Goal: Task Accomplishment & Management: Use online tool/utility

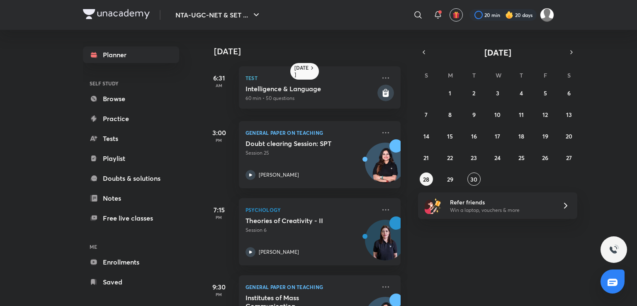
scroll to position [74, 0]
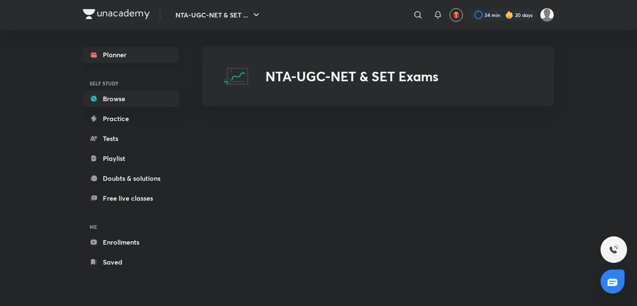
click at [164, 54] on link "Planner" at bounding box center [131, 54] width 96 height 17
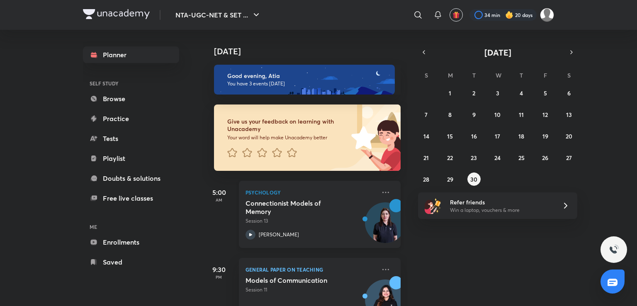
scroll to position [110, 0]
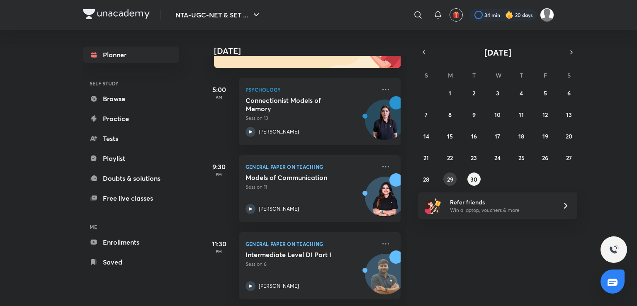
click at [455, 177] on button "29" at bounding box center [449, 179] width 13 height 13
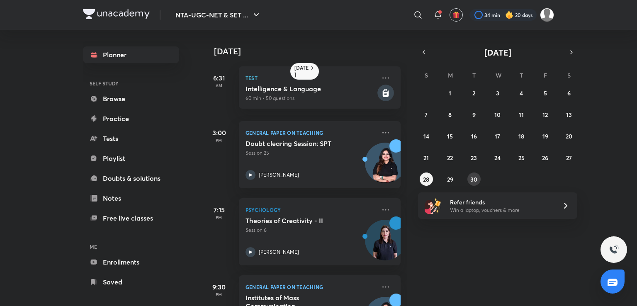
click at [468, 177] on button "30" at bounding box center [474, 179] width 13 height 13
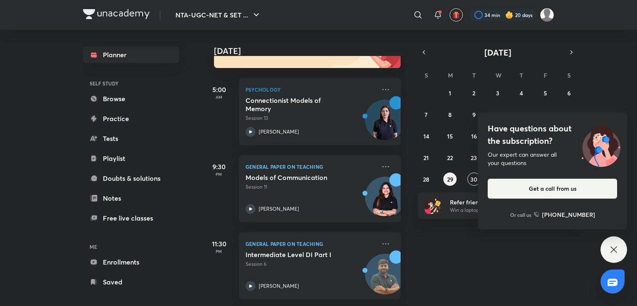
click at [611, 250] on icon at bounding box center [614, 250] width 10 height 10
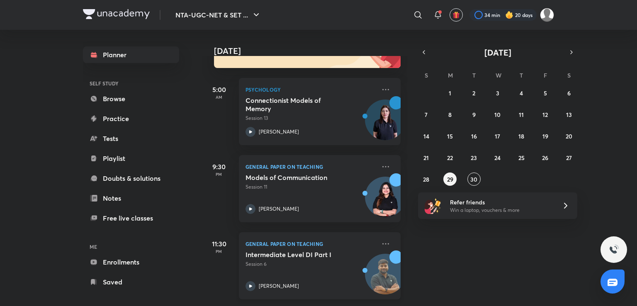
click at [337, 251] on h5 "Intermediate Level DI Part I" at bounding box center [297, 255] width 103 height 8
click at [327, 281] on div "Rajat Kumar" at bounding box center [311, 286] width 130 height 10
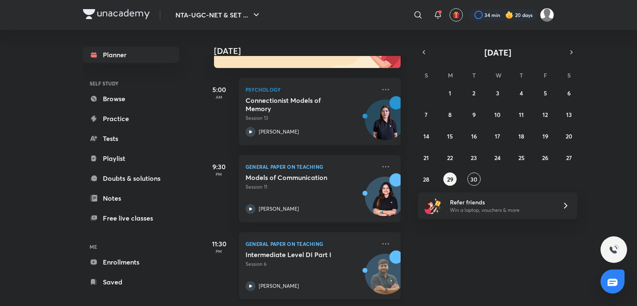
click at [327, 281] on div "Rajat Kumar" at bounding box center [311, 286] width 130 height 10
click at [365, 273] on img at bounding box center [385, 278] width 40 height 40
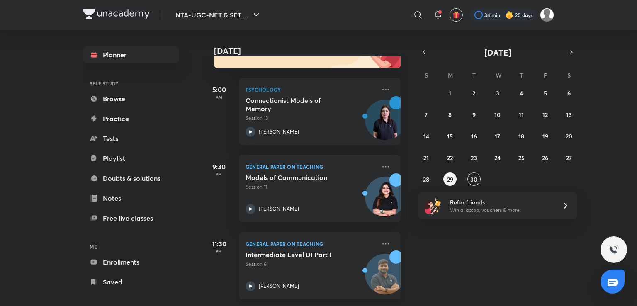
click at [365, 273] on img at bounding box center [385, 278] width 40 height 40
click at [306, 263] on div "Intermediate Level DI Part I Session 6 Rajat Kumar" at bounding box center [311, 271] width 130 height 41
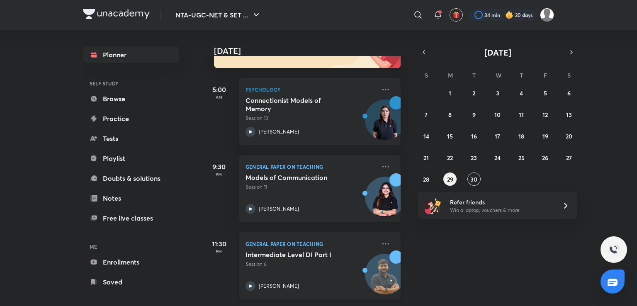
click at [333, 251] on h5 "Intermediate Level DI Part I" at bounding box center [297, 255] width 103 height 8
click at [324, 265] on div "Intermediate Level DI Part I Session 6 Rajat Kumar" at bounding box center [311, 271] width 130 height 41
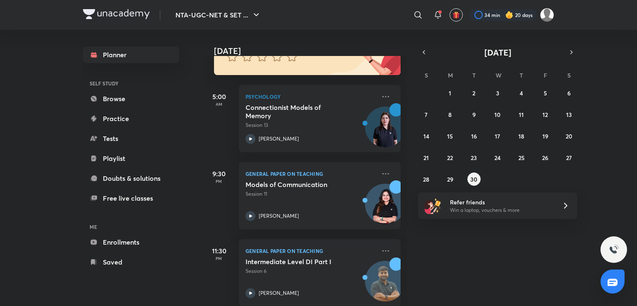
scroll to position [110, 0]
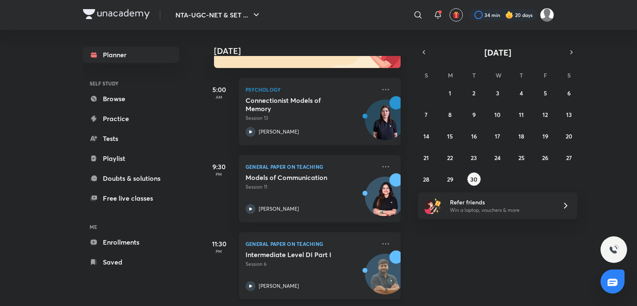
click at [275, 261] on p "Session 6" at bounding box center [311, 264] width 130 height 7
click at [268, 281] on div "Rajat Kumar" at bounding box center [311, 286] width 130 height 10
click at [248, 282] on icon at bounding box center [251, 286] width 10 height 10
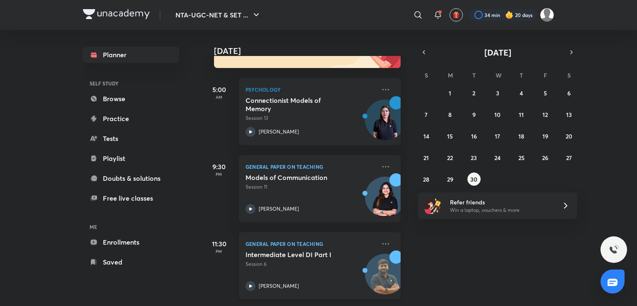
click at [248, 282] on icon at bounding box center [251, 286] width 10 height 10
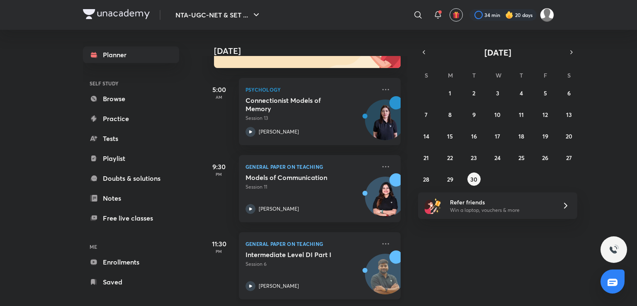
click at [248, 282] on icon at bounding box center [251, 286] width 10 height 10
click at [296, 176] on div "Models of Communication Session 11" at bounding box center [311, 181] width 130 height 17
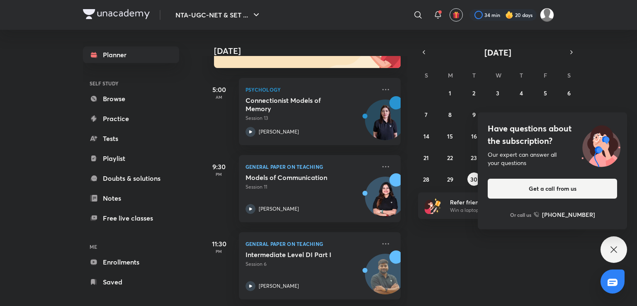
click at [609, 245] on icon at bounding box center [614, 250] width 10 height 10
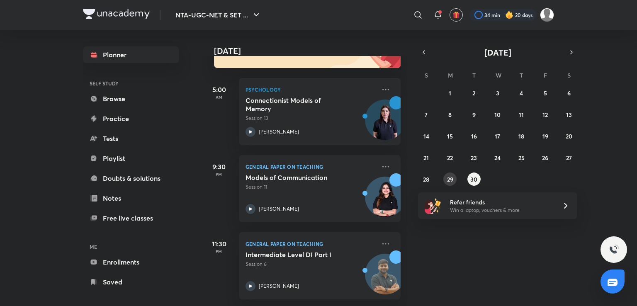
click at [452, 184] on button "29" at bounding box center [449, 179] width 13 height 13
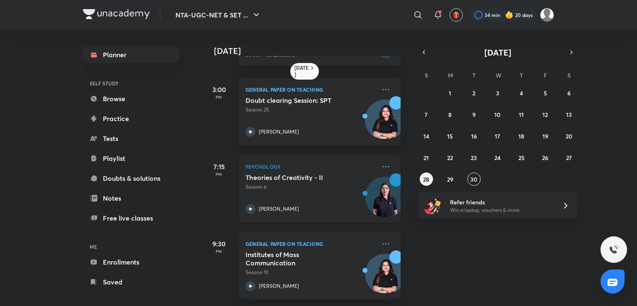
scroll to position [39, 0]
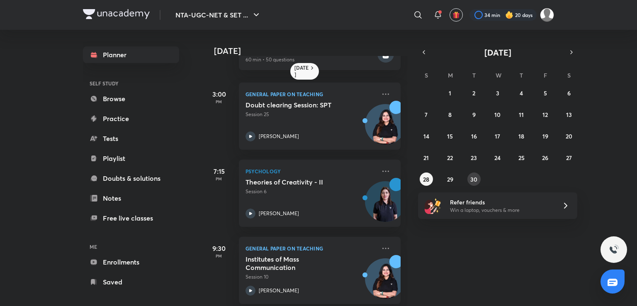
click at [473, 181] on abbr "30" at bounding box center [473, 179] width 7 height 8
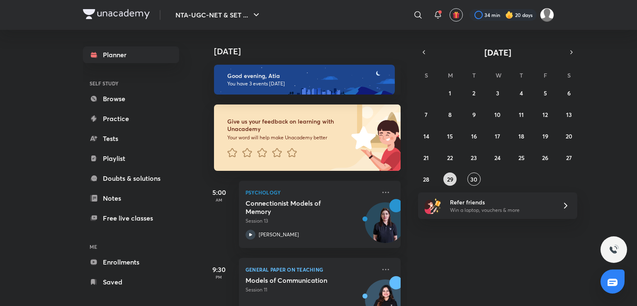
click at [443, 179] on button "29" at bounding box center [449, 179] width 13 height 13
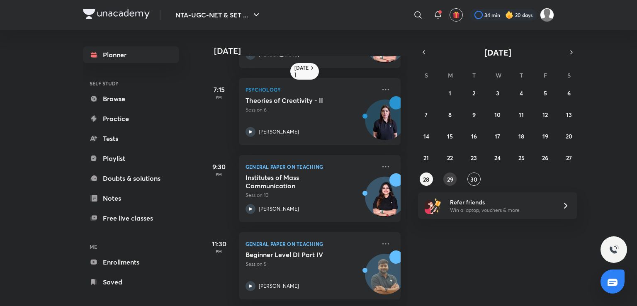
scroll to position [0, 0]
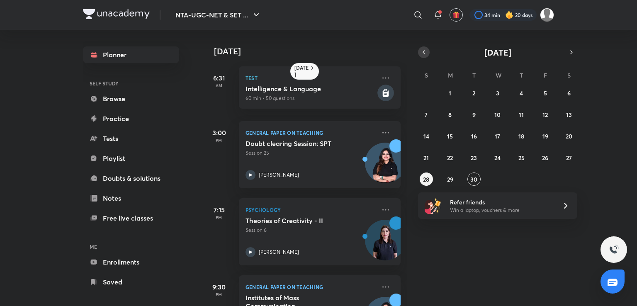
click at [420, 53] on button "button" at bounding box center [424, 52] width 12 height 12
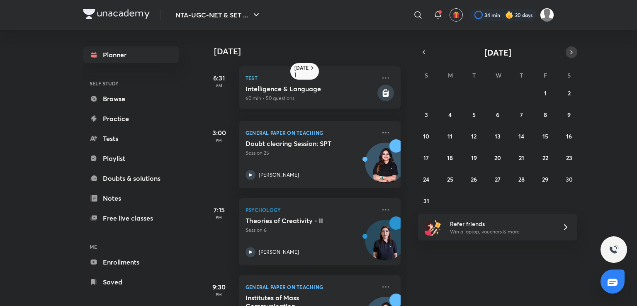
click at [566, 51] on button "button" at bounding box center [572, 52] width 12 height 12
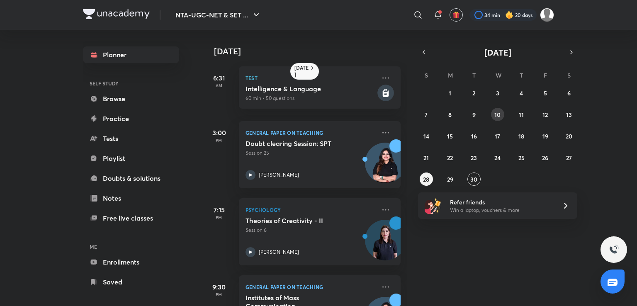
click at [503, 115] on button "10" at bounding box center [497, 114] width 13 height 13
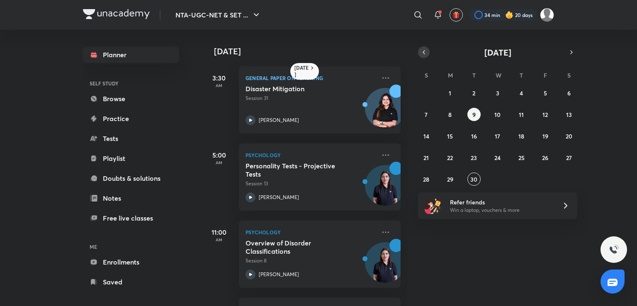
click at [425, 56] on icon "button" at bounding box center [424, 52] width 7 height 7
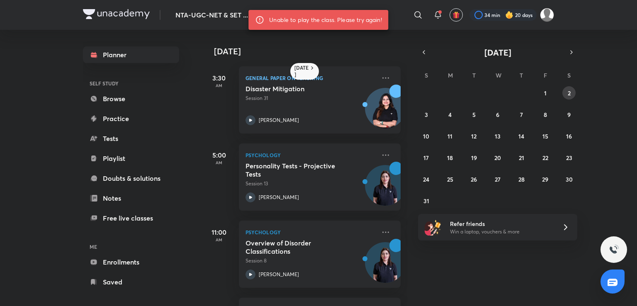
click at [565, 90] on button "2" at bounding box center [569, 92] width 13 height 13
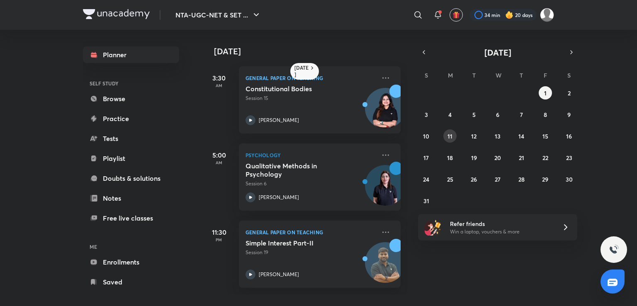
click at [450, 141] on button "11" at bounding box center [449, 135] width 13 height 13
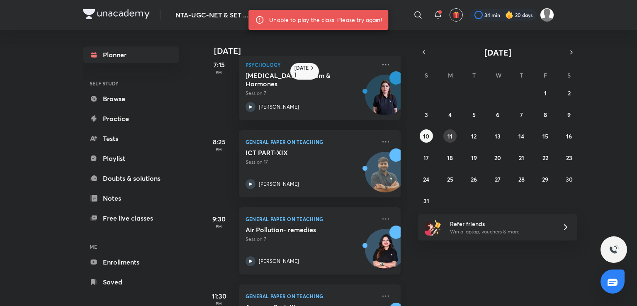
scroll to position [13, 0]
click at [500, 110] on button "6" at bounding box center [497, 114] width 13 height 13
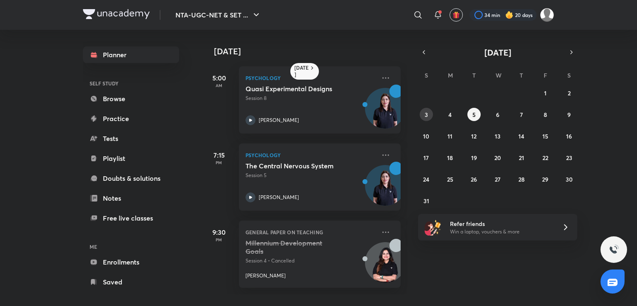
click at [428, 118] on button "3" at bounding box center [426, 114] width 13 height 13
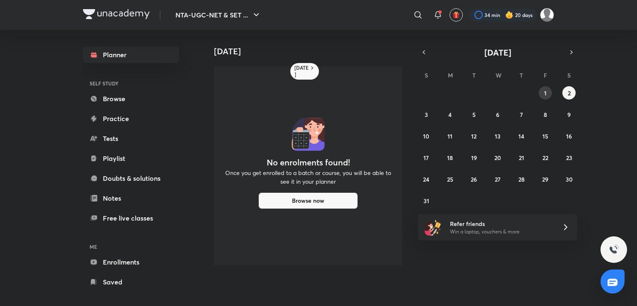
click at [547, 90] on button "1" at bounding box center [545, 92] width 13 height 13
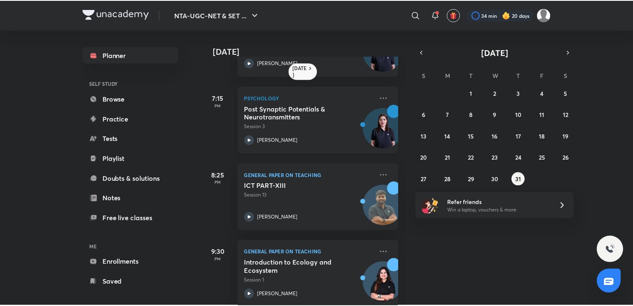
scroll to position [0, 0]
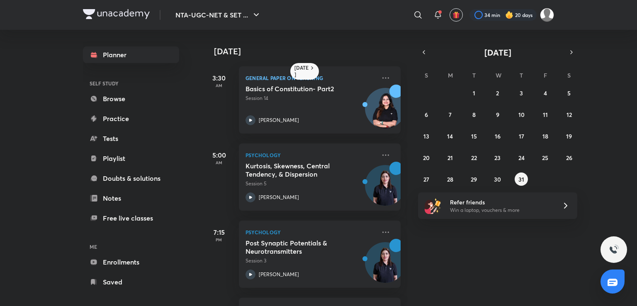
click at [563, 209] on icon at bounding box center [566, 206] width 10 height 10
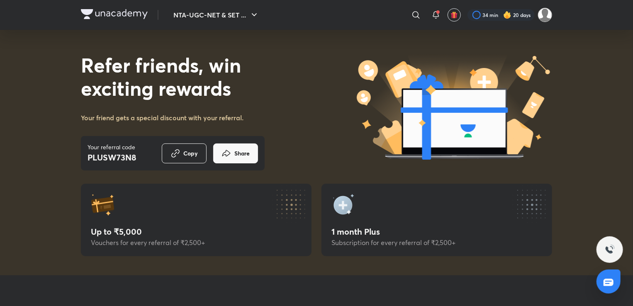
click at [546, 16] on img at bounding box center [545, 15] width 14 height 14
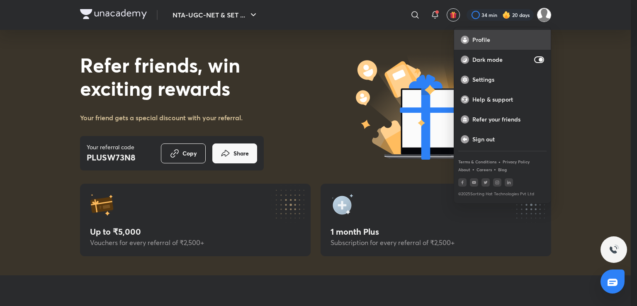
click at [513, 44] on div "Profile" at bounding box center [502, 40] width 97 height 20
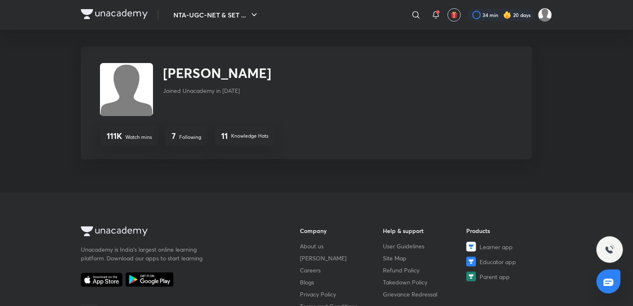
click at [135, 24] on div "NTA-UGC-NET & SET ... ​ 34 min 20 days" at bounding box center [316, 15] width 471 height 30
click at [183, 11] on button "NTA-UGC-NET & SET ..." at bounding box center [216, 15] width 96 height 17
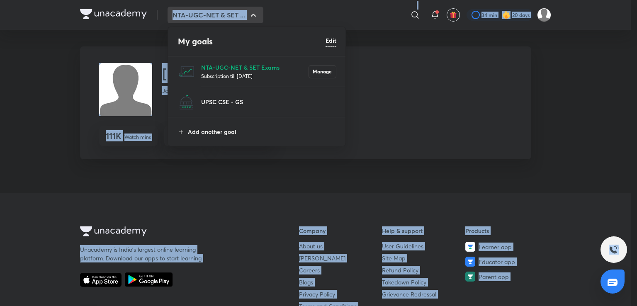
click at [183, 11] on div at bounding box center [318, 153] width 637 height 306
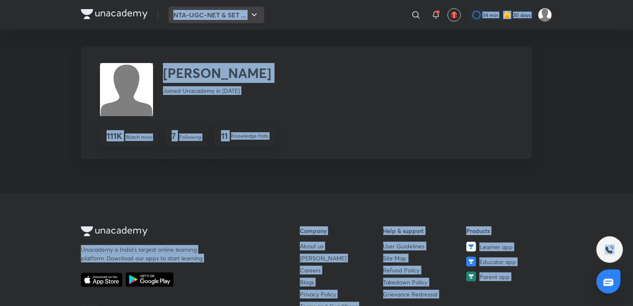
click at [195, 15] on button "NTA-UGC-NET & SET ..." at bounding box center [216, 15] width 96 height 17
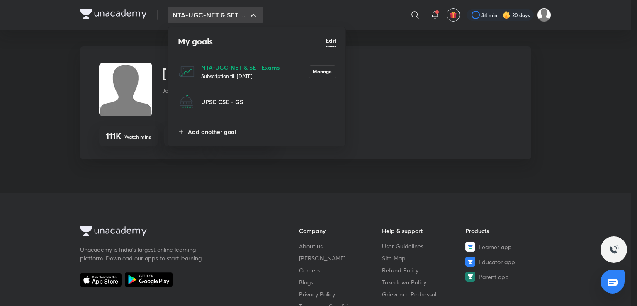
click at [197, 69] on li "NTA-UGC-NET & SET Exams Subscription till [DATE] Manage" at bounding box center [257, 71] width 178 height 30
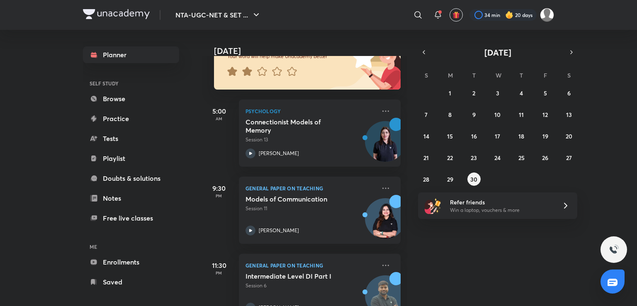
scroll to position [110, 0]
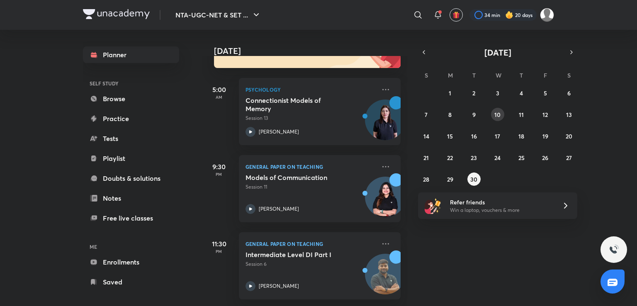
click at [501, 113] on button "10" at bounding box center [497, 114] width 13 height 13
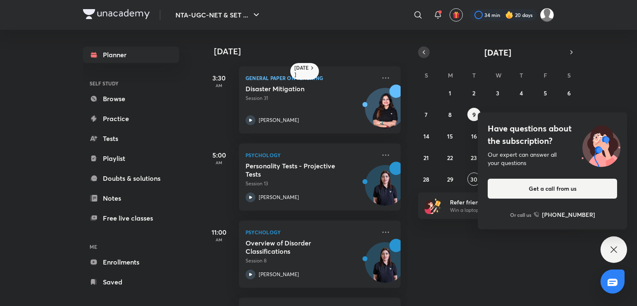
click at [425, 55] on icon "button" at bounding box center [424, 52] width 7 height 7
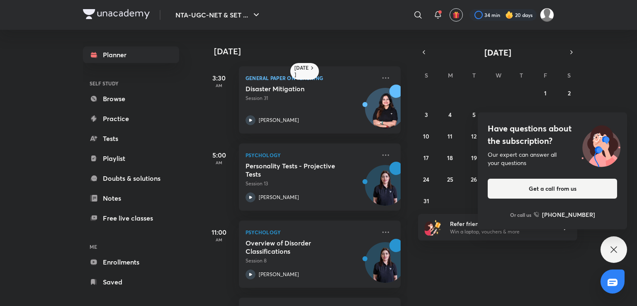
click at [614, 253] on icon at bounding box center [614, 250] width 10 height 10
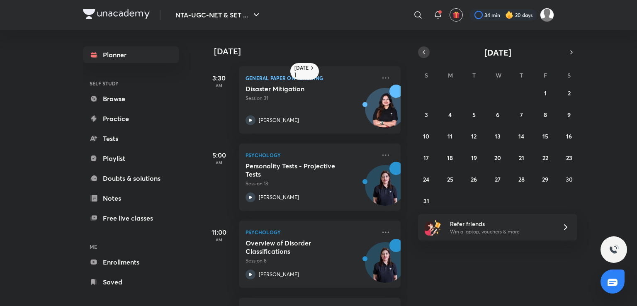
click at [423, 54] on icon "button" at bounding box center [424, 52] width 7 height 7
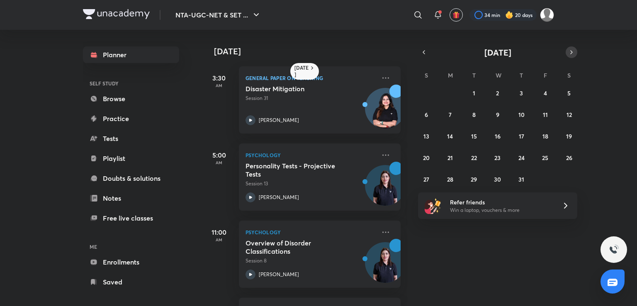
click at [573, 50] on icon "button" at bounding box center [571, 52] width 7 height 7
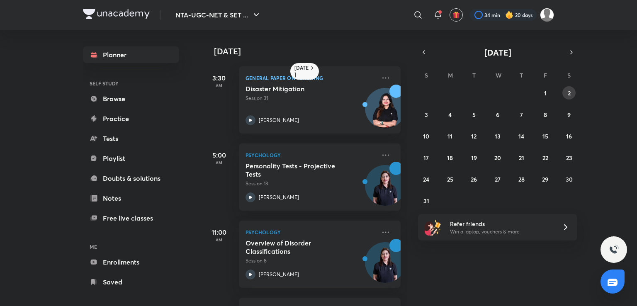
click at [570, 95] on abbr "2" at bounding box center [569, 93] width 3 height 8
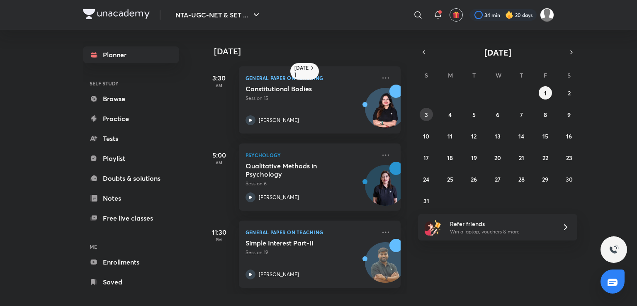
click at [426, 119] on button "3" at bounding box center [426, 114] width 13 height 13
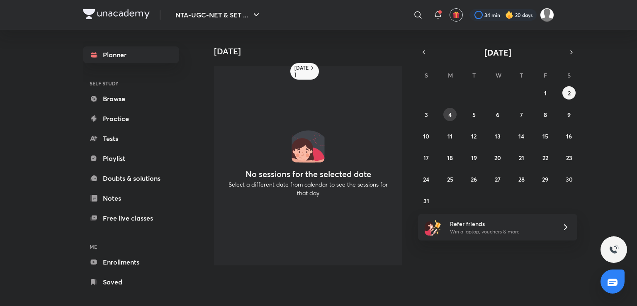
click at [453, 113] on button "4" at bounding box center [449, 114] width 13 height 13
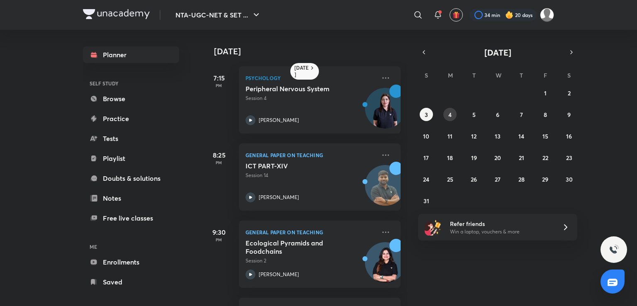
scroll to position [72, 0]
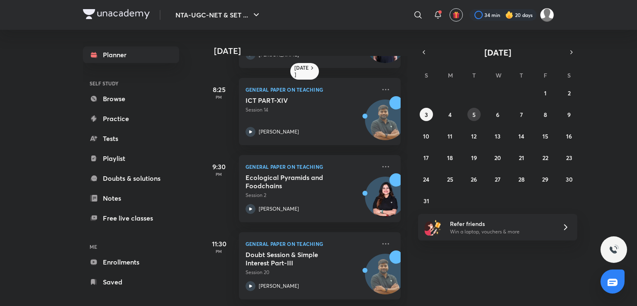
click at [478, 116] on button "5" at bounding box center [474, 114] width 13 height 13
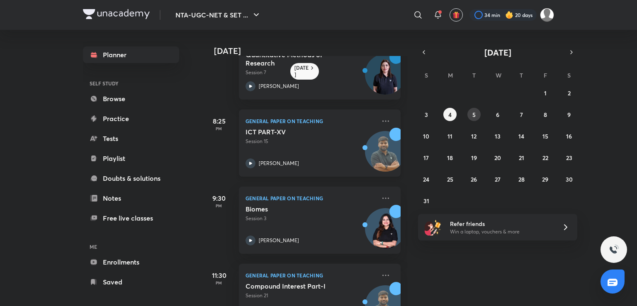
scroll to position [149, 0]
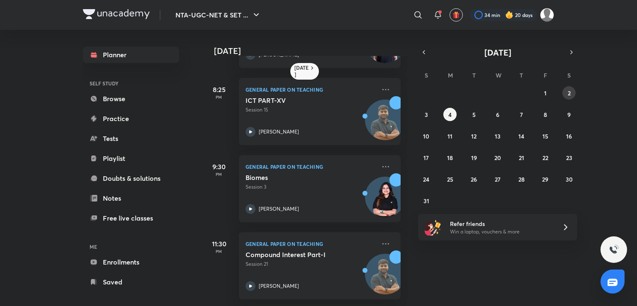
click at [565, 95] on button "2" at bounding box center [569, 92] width 13 height 13
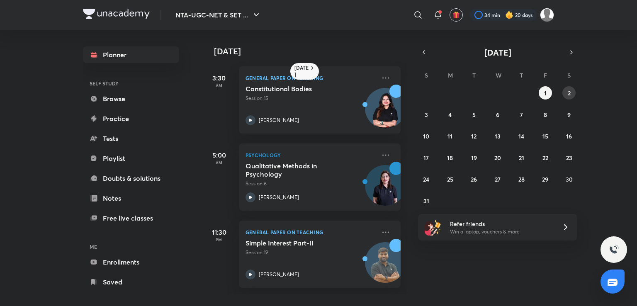
click at [571, 92] on button "2" at bounding box center [569, 92] width 13 height 13
click at [428, 116] on button "3" at bounding box center [426, 114] width 13 height 13
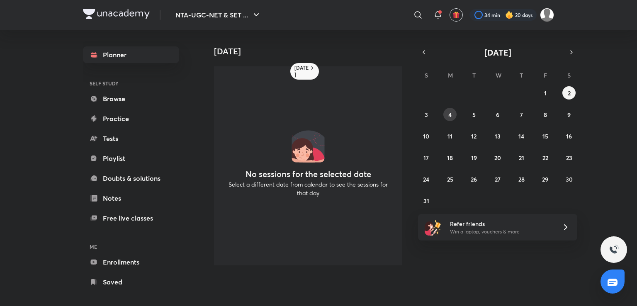
click at [456, 119] on div "27 28 29 30 31 1 2 3 4 5 6 7 8 9 10 11 12 13 14 15 16 17 18 19 20 21 22 23 24 2…" at bounding box center [497, 146] width 159 height 121
click at [454, 113] on button "4" at bounding box center [449, 114] width 13 height 13
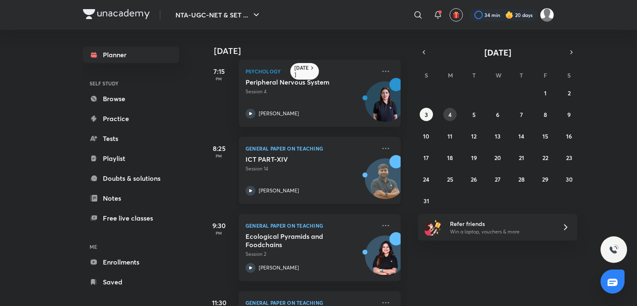
scroll to position [0, 0]
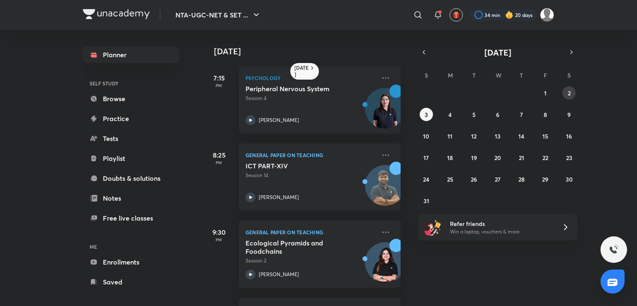
click at [568, 92] on abbr "2" at bounding box center [569, 93] width 3 height 8
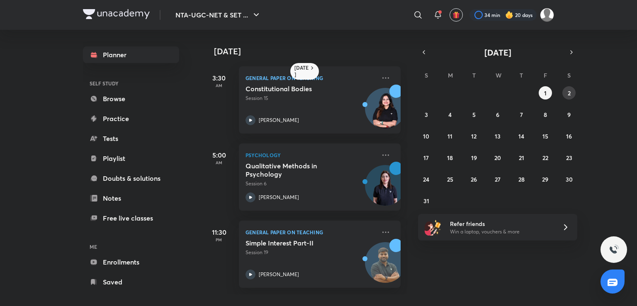
click at [569, 89] on abbr "2" at bounding box center [569, 93] width 3 height 8
click at [545, 91] on abbr "1" at bounding box center [545, 93] width 2 height 8
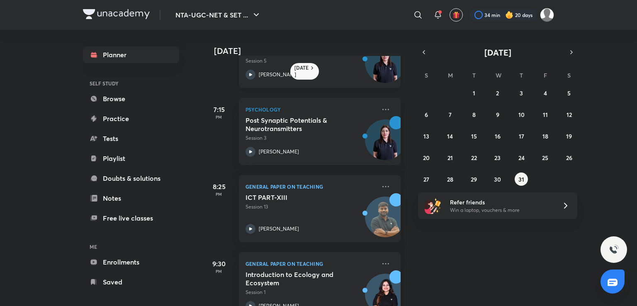
scroll to position [226, 0]
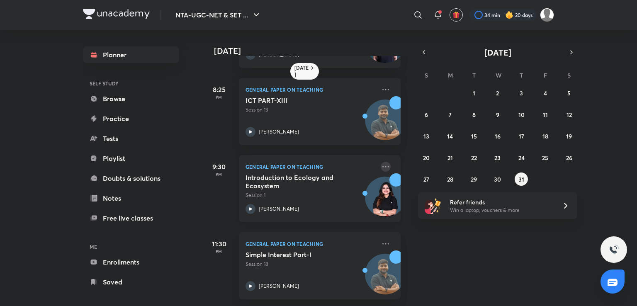
click at [381, 162] on icon at bounding box center [386, 167] width 10 height 10
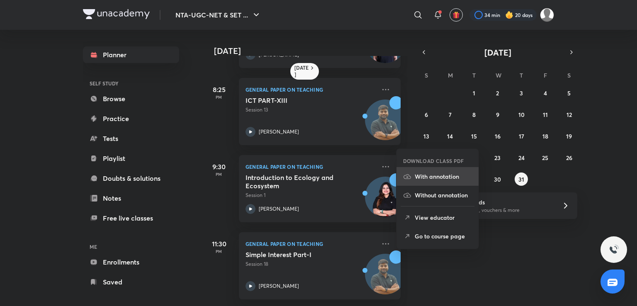
click at [420, 173] on p "With annotation" at bounding box center [443, 176] width 57 height 9
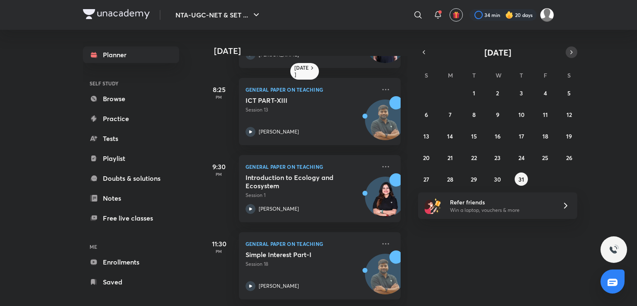
click at [568, 52] on icon "button" at bounding box center [571, 52] width 7 height 7
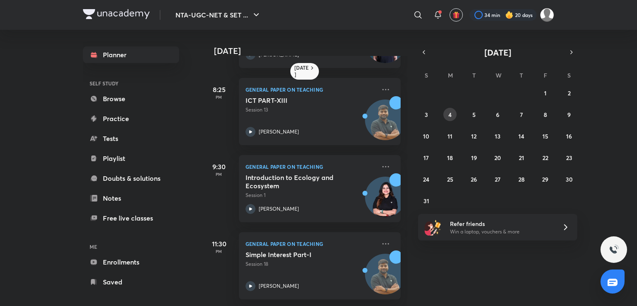
click at [450, 111] on abbr "4" at bounding box center [449, 115] width 3 height 8
click at [383, 166] on icon at bounding box center [386, 166] width 7 height 1
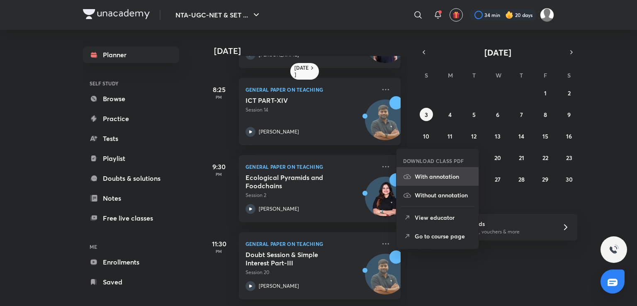
click at [428, 180] on p "With annotation" at bounding box center [443, 176] width 57 height 9
